Goal: Task Accomplishment & Management: Manage account settings

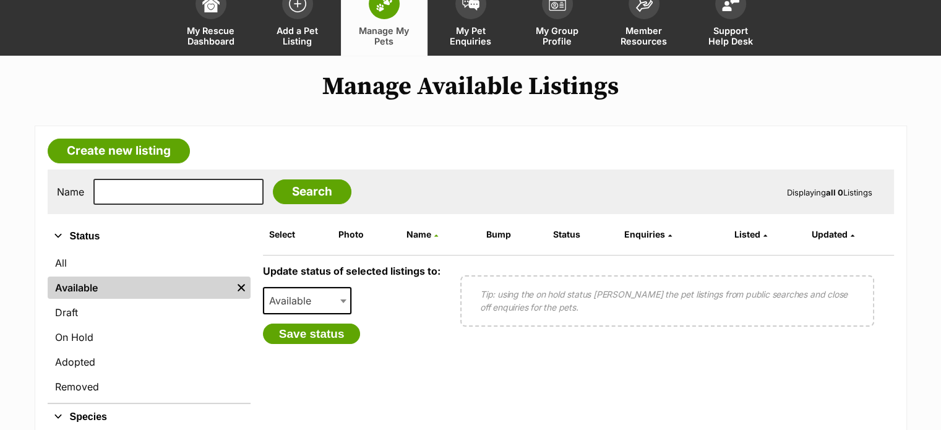
scroll to position [186, 0]
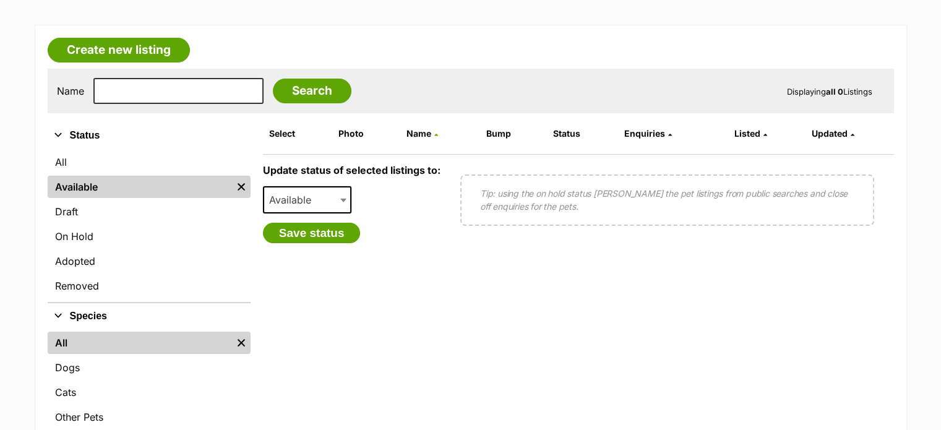
click at [322, 195] on span "Available" at bounding box center [293, 199] width 59 height 17
select select "on_hold"
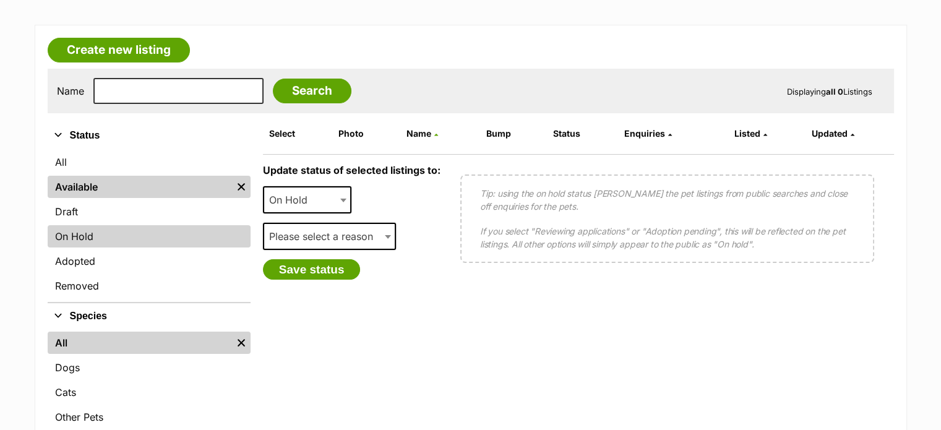
click at [73, 235] on link "On Hold" at bounding box center [149, 236] width 203 height 22
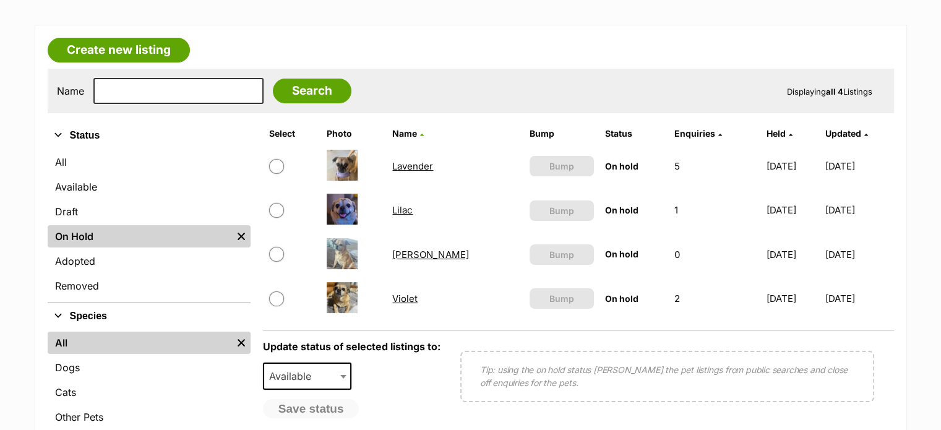
click at [274, 168] on input "checkbox" at bounding box center [276, 166] width 15 height 15
checkbox input "true"
click at [275, 209] on input "checkbox" at bounding box center [276, 210] width 15 height 15
checkbox input "true"
click at [340, 375] on b at bounding box center [343, 377] width 6 height 4
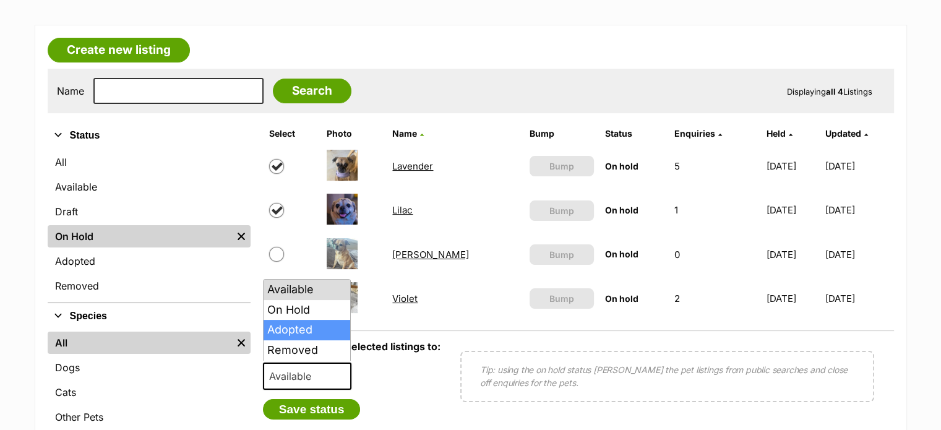
select select "rehomed"
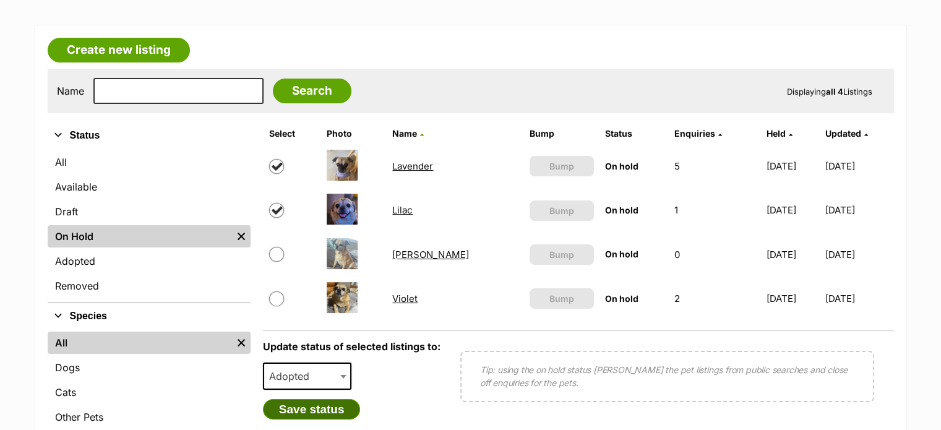
click at [320, 404] on button "Save status" at bounding box center [312, 409] width 98 height 21
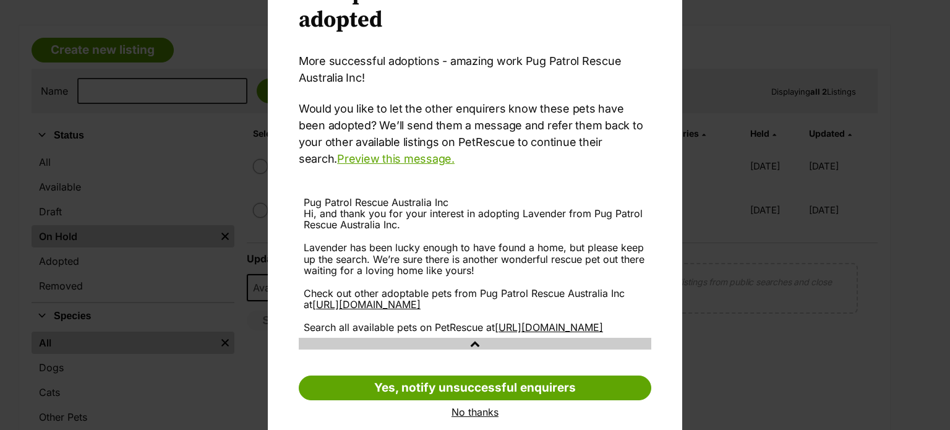
scroll to position [123, 0]
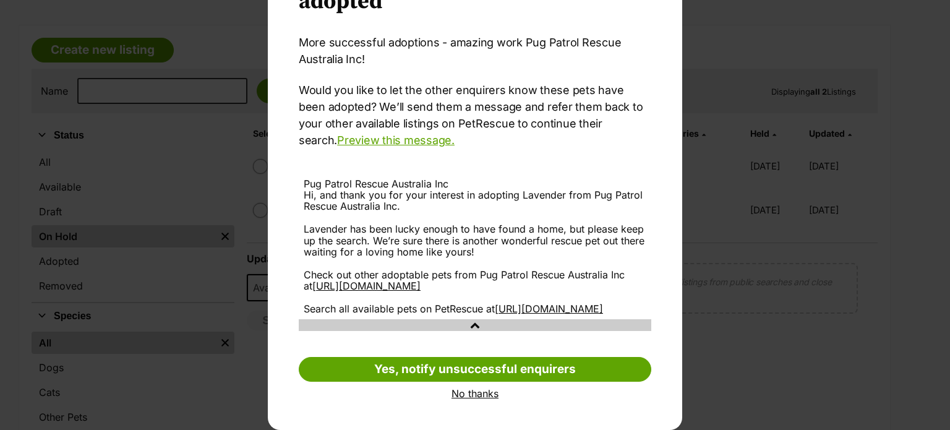
click at [470, 395] on link "No thanks" at bounding box center [475, 393] width 353 height 11
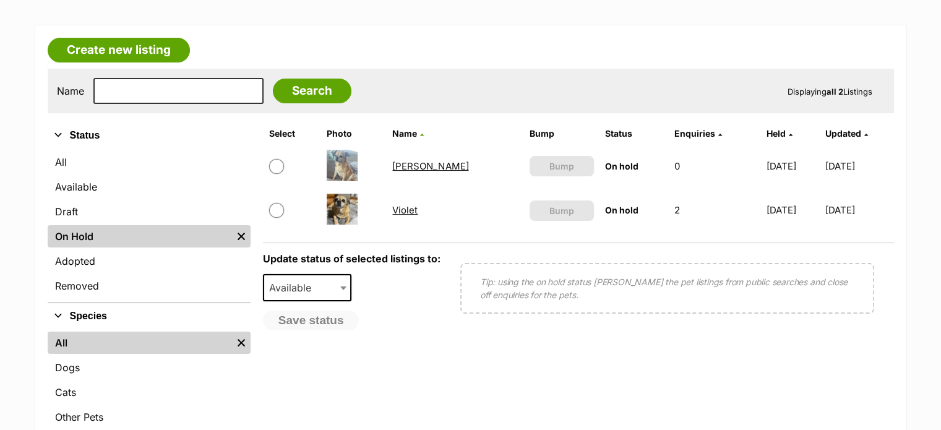
scroll to position [0, 0]
